Goal: Check status: Check status

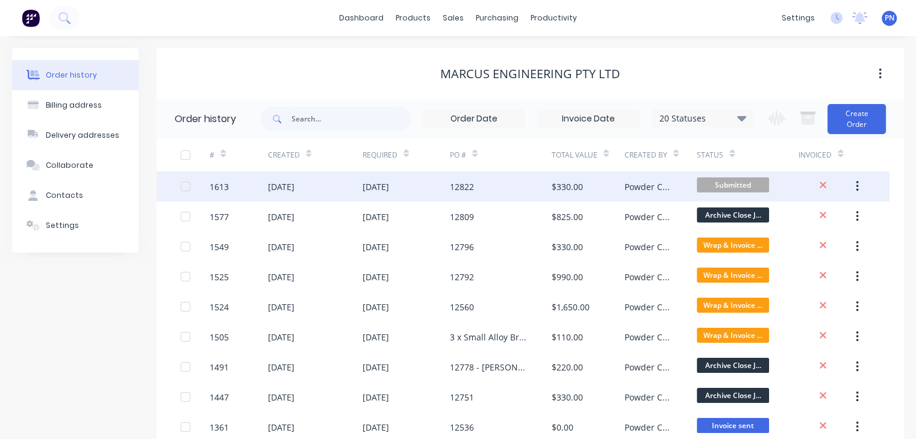
click at [464, 186] on div "12822" at bounding box center [462, 187] width 24 height 13
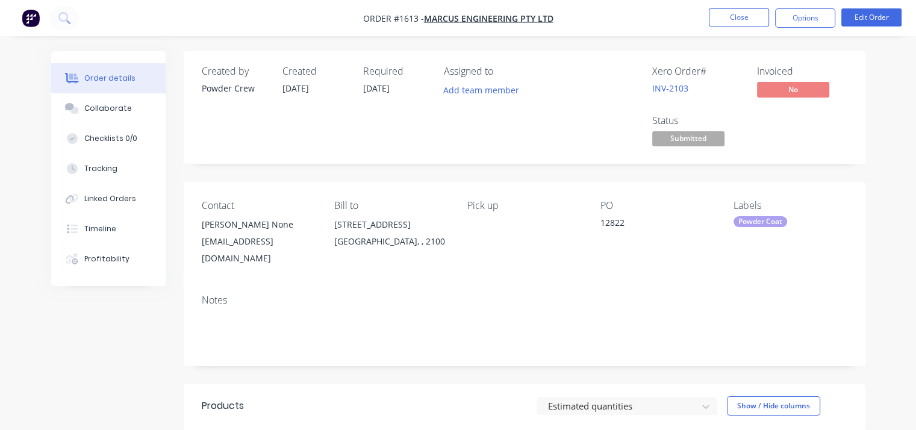
click at [698, 138] on span "Submitted" at bounding box center [688, 138] width 72 height 15
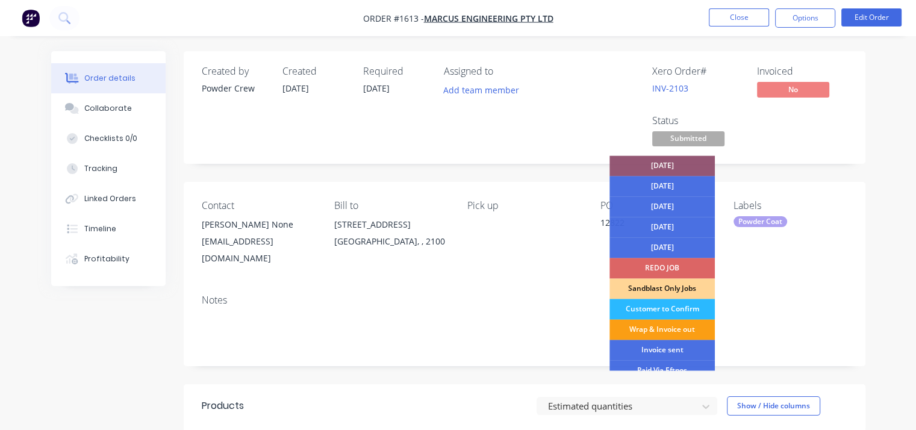
click at [680, 329] on div "Wrap & Invoice out" at bounding box center [661, 329] width 105 height 20
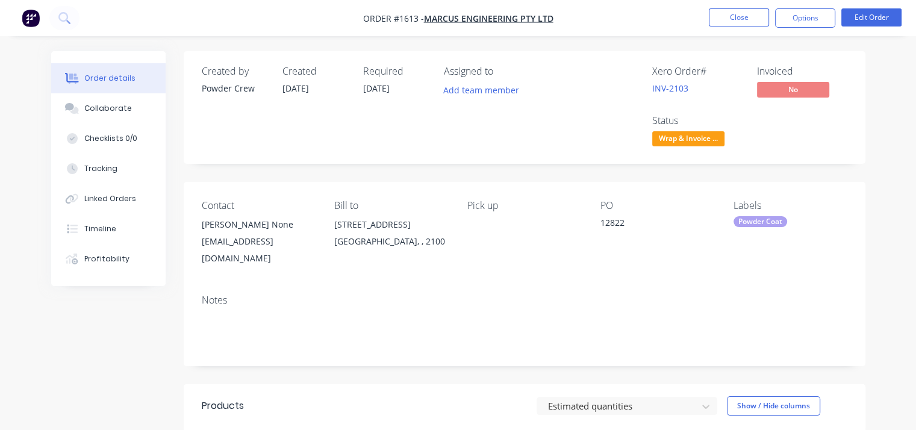
click at [838, 164] on div "Created by Powder Crew Created [DATE] Required [DATE] Assigned to Add team memb…" at bounding box center [524, 365] width 681 height 628
click at [732, 17] on button "Close" at bounding box center [739, 17] width 60 height 18
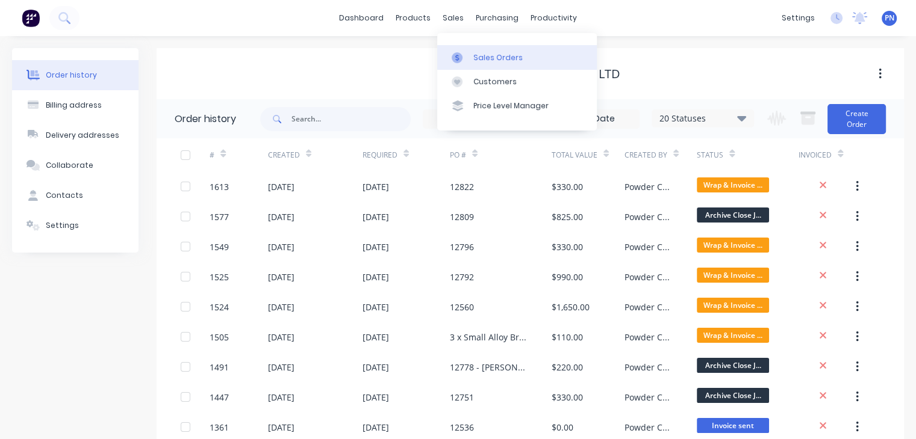
click at [484, 56] on div "Sales Orders" at bounding box center [497, 57] width 49 height 11
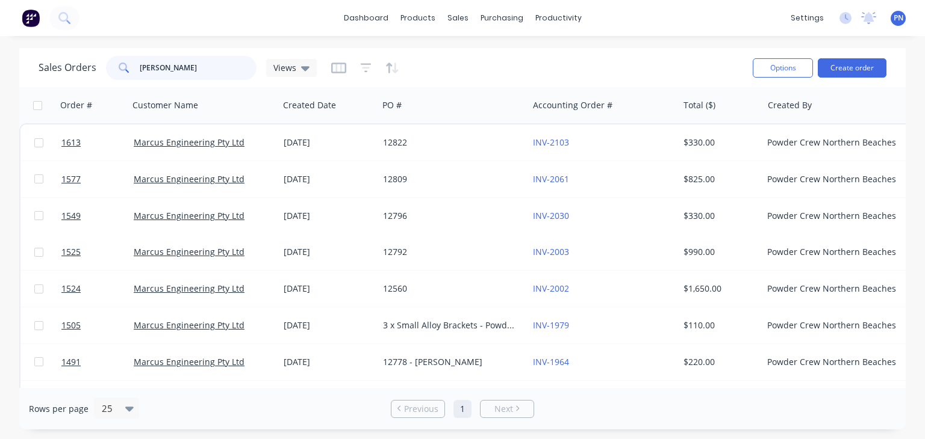
click at [206, 69] on input "[PERSON_NAME]" at bounding box center [198, 68] width 117 height 24
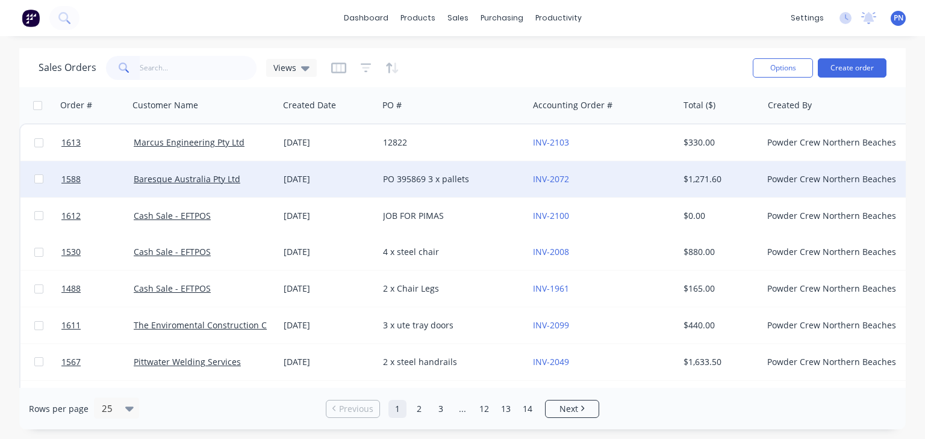
click at [375, 181] on div "[DATE]" at bounding box center [328, 179] width 99 height 36
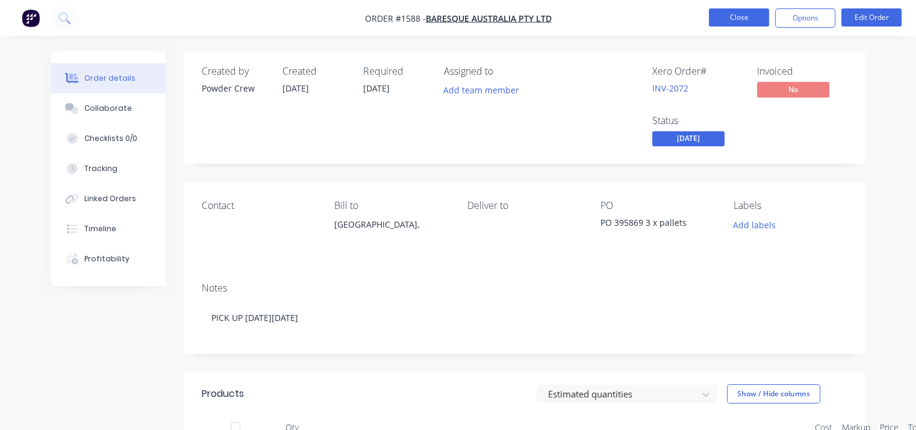
click at [727, 15] on button "Close" at bounding box center [739, 17] width 60 height 18
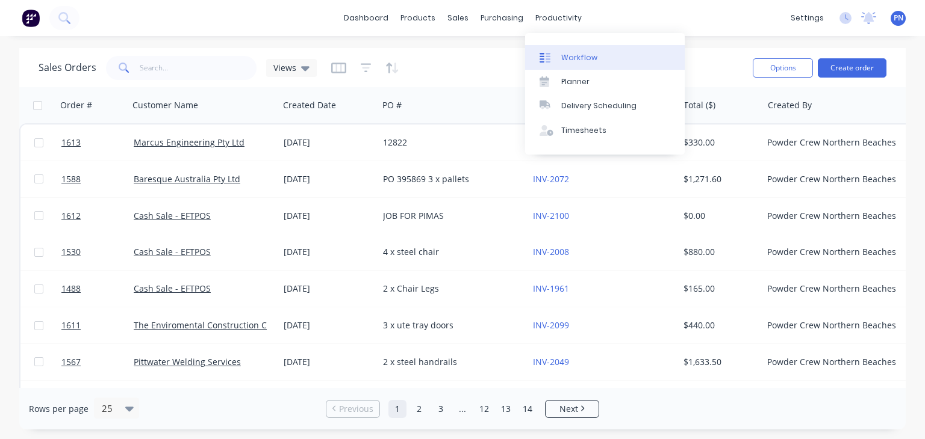
click at [597, 62] on link "Workflow" at bounding box center [605, 57] width 160 height 24
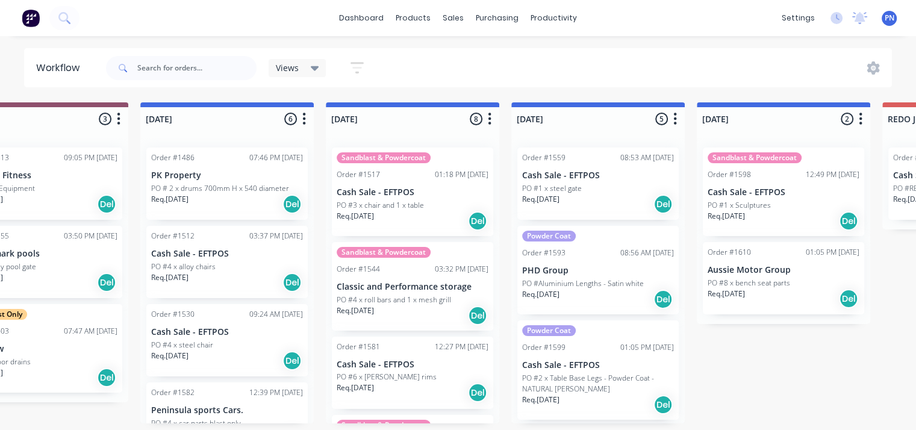
scroll to position [2, 255]
